Goal: Feedback & Contribution: Submit feedback/report problem

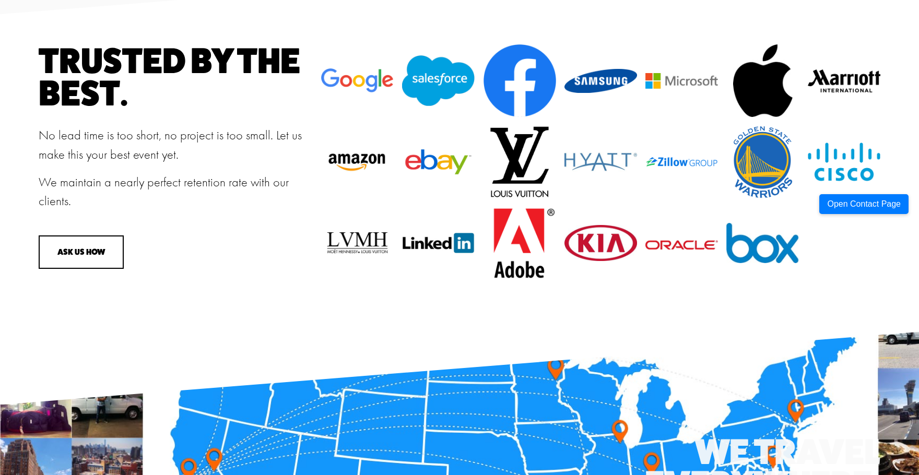
scroll to position [1149, 0]
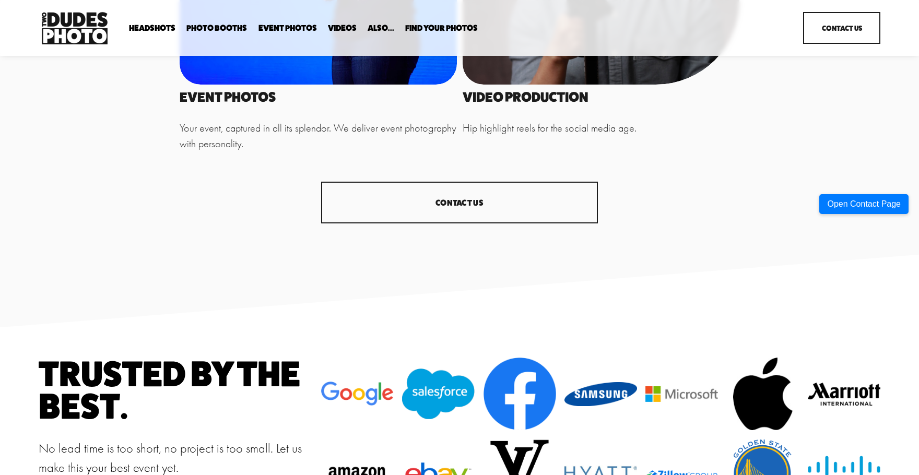
click at [474, 219] on link "CONTACT US" at bounding box center [459, 203] width 277 height 42
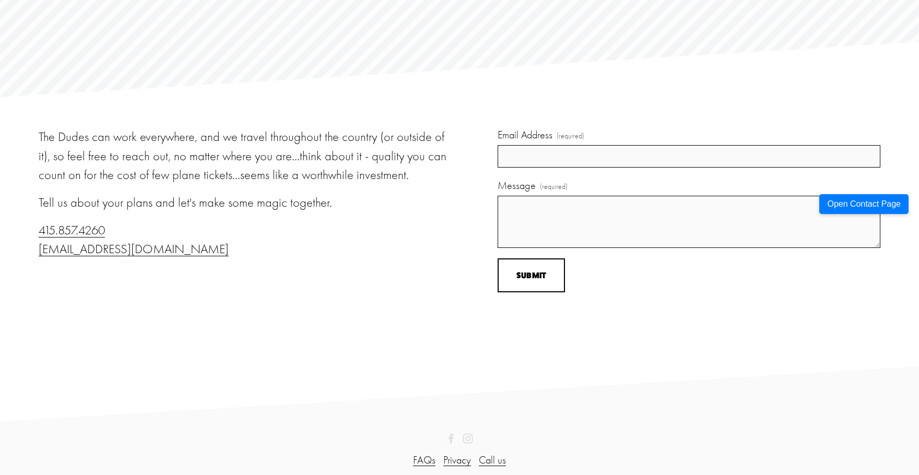
scroll to position [111, 0]
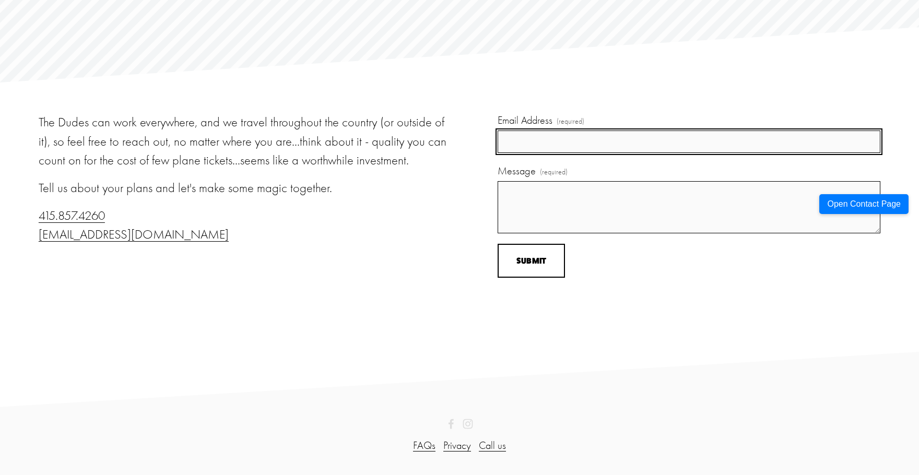
click at [567, 140] on input "Email Address (required)" at bounding box center [689, 142] width 383 height 22
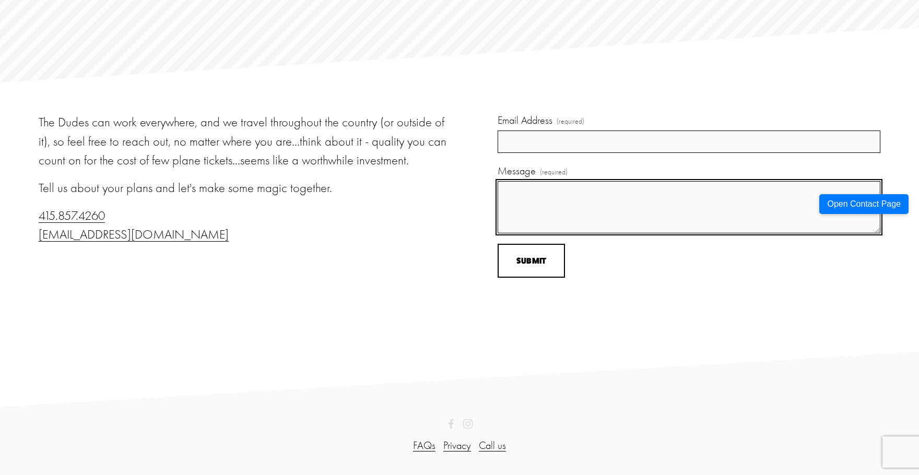
drag, startPoint x: 586, startPoint y: 203, endPoint x: 569, endPoint y: 239, distance: 40.0
click at [586, 203] on textarea "Message (required)" at bounding box center [689, 207] width 383 height 52
click at [583, 222] on textarea "Message (required)" at bounding box center [689, 207] width 383 height 52
paste textarea "Let’s Enhance Your Photos – Complimentary Sample Edit Hello, I hope you’re doin…"
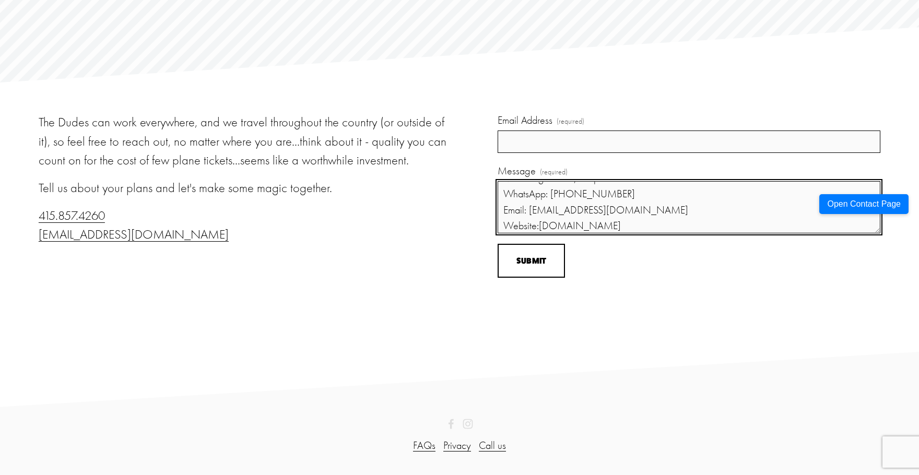
drag, startPoint x: 609, startPoint y: 209, endPoint x: 530, endPoint y: 211, distance: 78.9
click at [530, 211] on textarea "Let’s Enhance Your Photos – Complimentary Sample Edit Hello, I hope you’re doin…" at bounding box center [689, 207] width 383 height 52
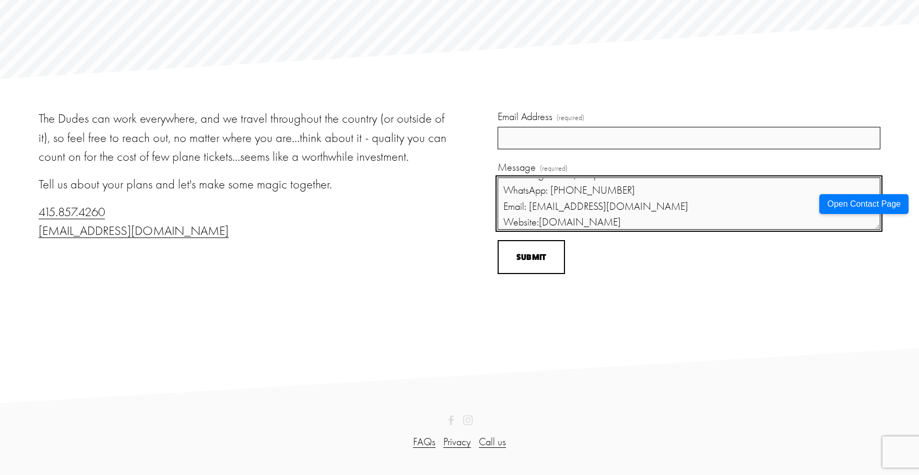
type textarea "Let’s Enhance Your Photos – Complimentary Sample Edit Hello, I hope you’re doin…"
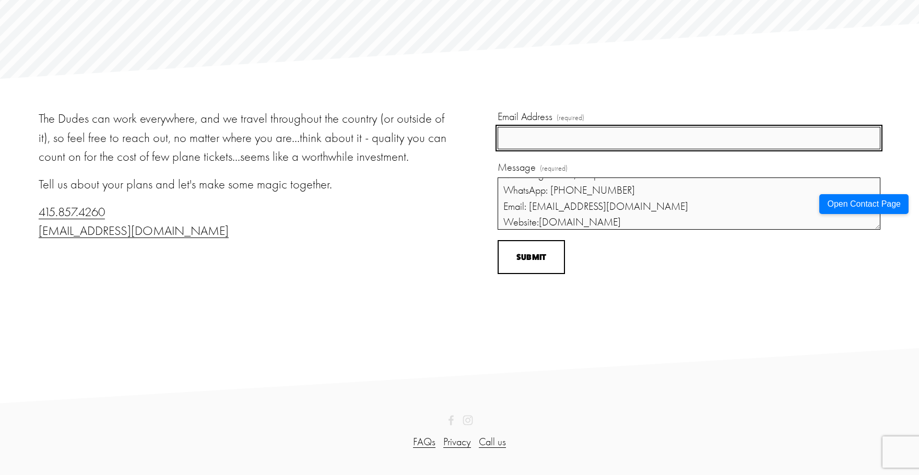
click at [575, 141] on input "Email Address (required)" at bounding box center [689, 138] width 383 height 22
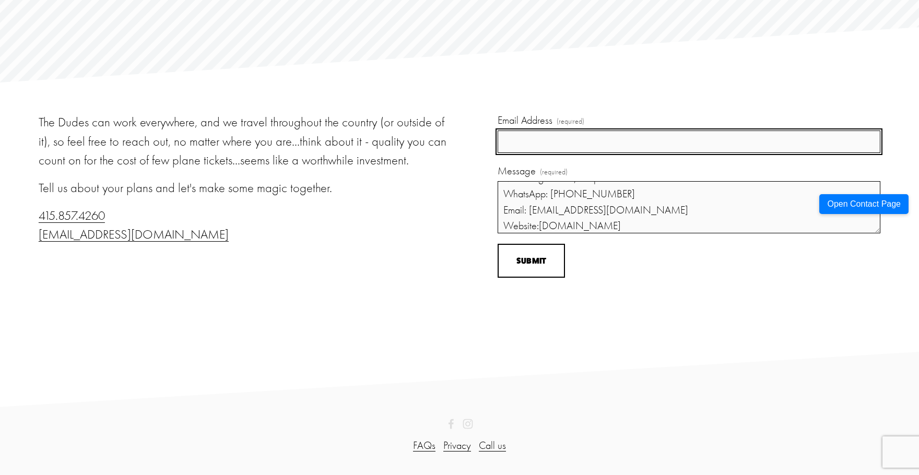
paste input "[EMAIL_ADDRESS][DOMAIN_NAME]"
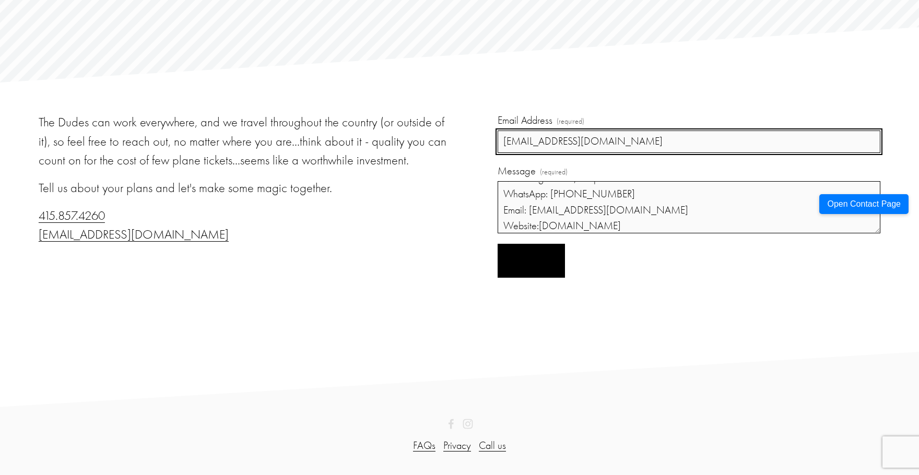
type input "[EMAIL_ADDRESS][DOMAIN_NAME]"
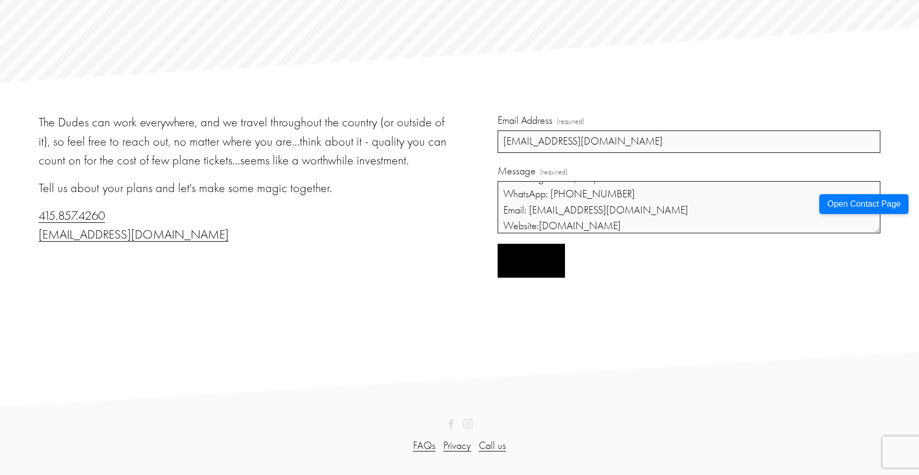
click at [548, 260] on button "Submit Submit" at bounding box center [531, 261] width 67 height 34
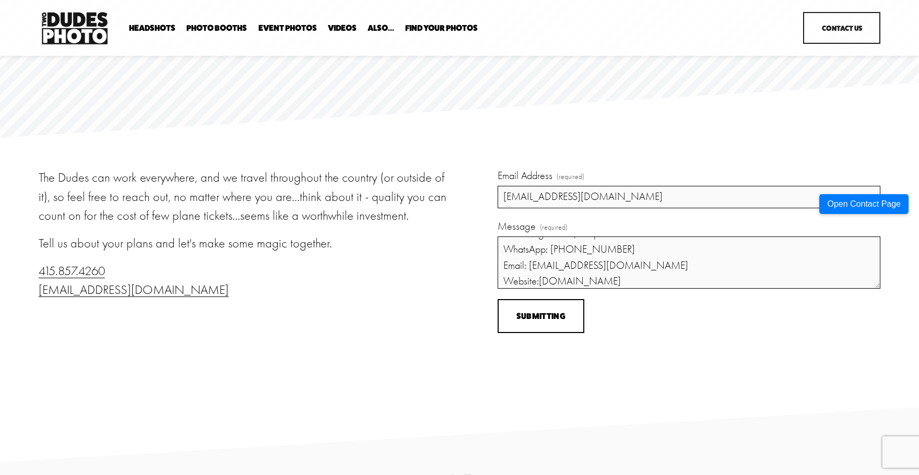
scroll to position [111, 0]
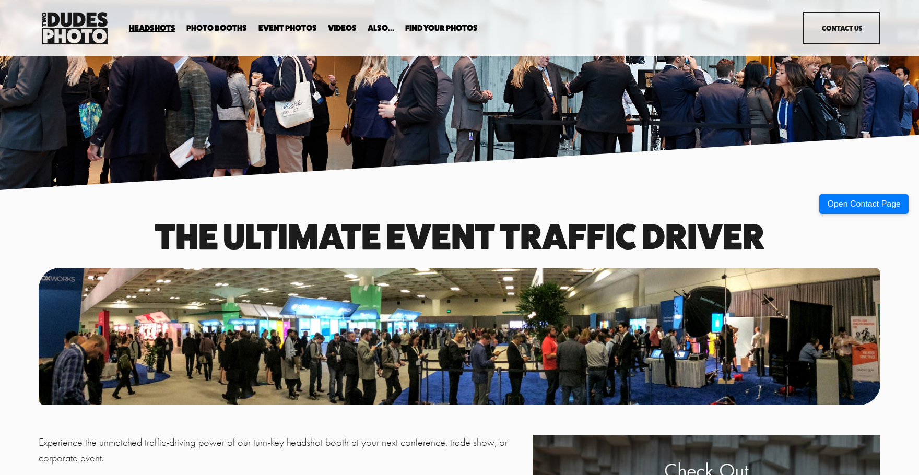
drag, startPoint x: 773, startPoint y: 192, endPoint x: 823, endPoint y: 78, distance: 124.4
click at [421, 7] on div "Skip to Content Headshots Expo Headshots" at bounding box center [459, 28] width 919 height 56
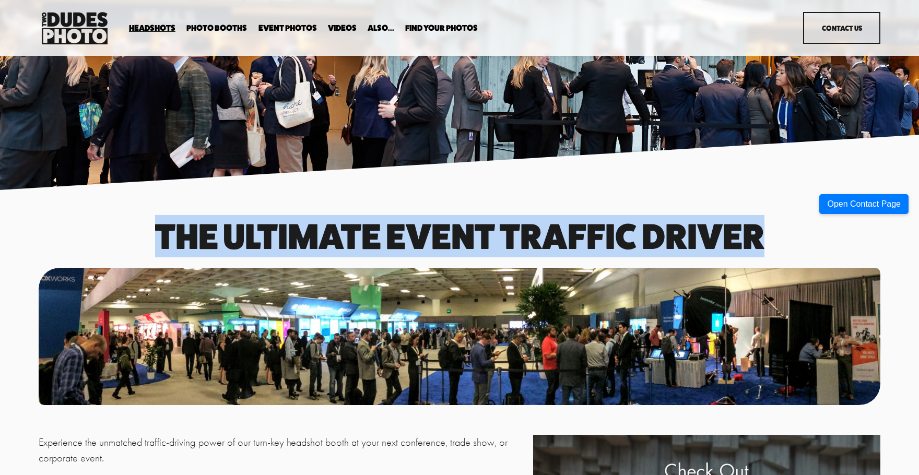
drag, startPoint x: 160, startPoint y: 235, endPoint x: 768, endPoint y: 232, distance: 608.6
click at [768, 232] on h1 "The Ultimate event traffic driver" at bounding box center [460, 236] width 842 height 32
